Goal: Task Accomplishment & Management: Manage account settings

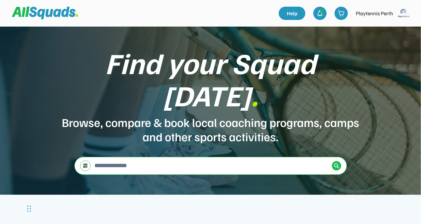
click at [407, 15] on img at bounding box center [403, 13] width 13 height 13
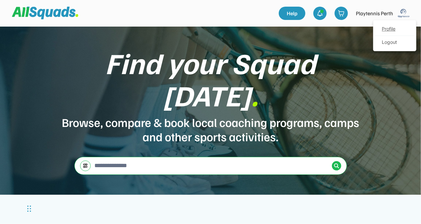
click at [382, 28] on link "Profile" at bounding box center [394, 29] width 39 height 13
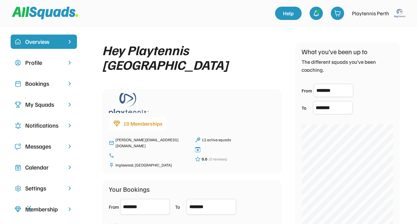
click at [46, 84] on div "Bookings" at bounding box center [43, 83] width 37 height 9
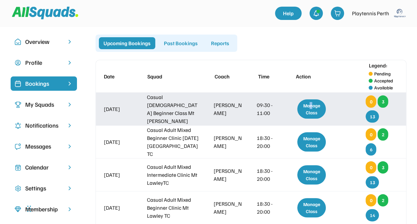
click at [311, 108] on div "Manage Class" at bounding box center [312, 108] width 29 height 19
